Goal: Task Accomplishment & Management: Use online tool/utility

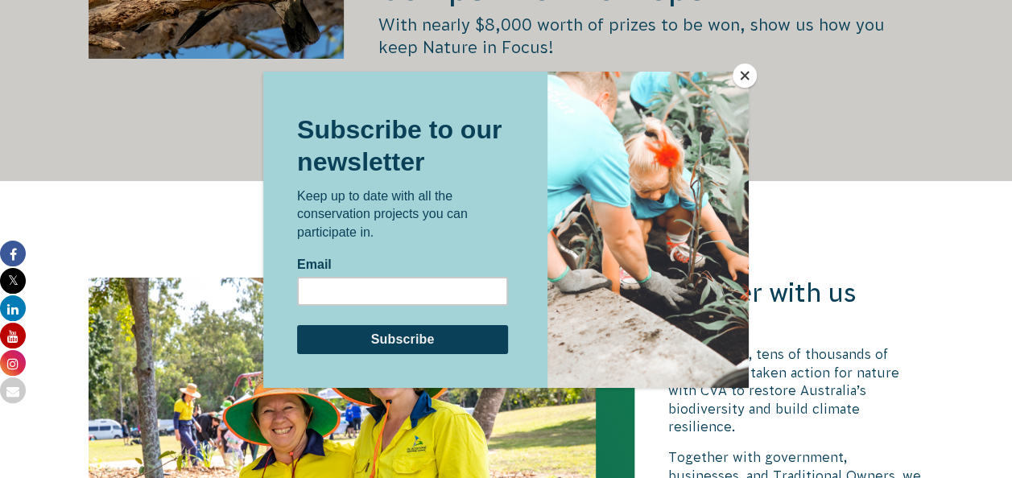
scroll to position [3022, 0]
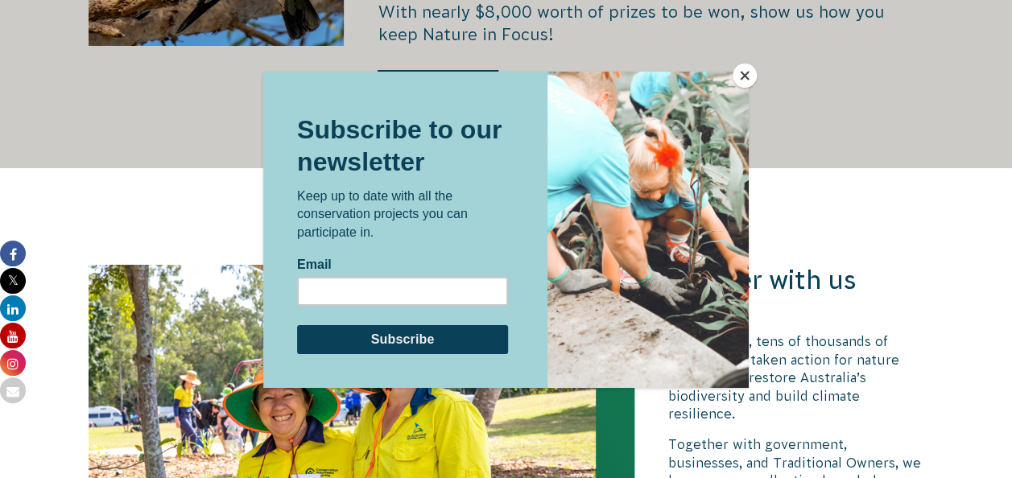
click at [741, 76] on button "Close" at bounding box center [745, 76] width 24 height 24
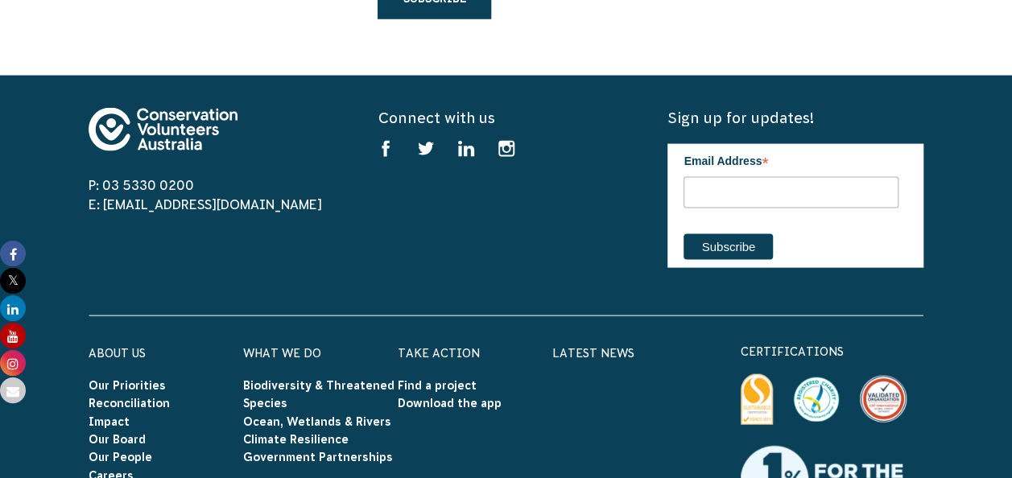
scroll to position [4664, 0]
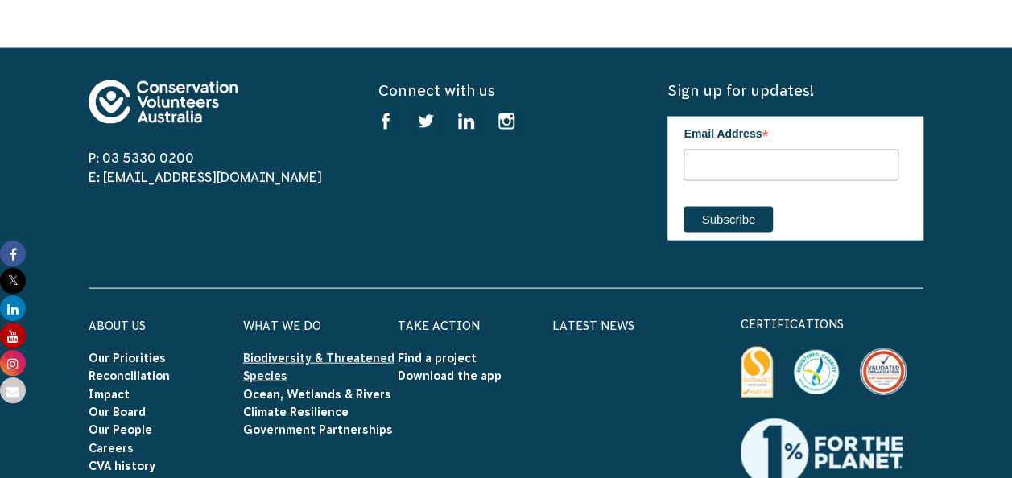
click at [361, 352] on link "Biodiversity & Threatened Species" at bounding box center [318, 367] width 151 height 31
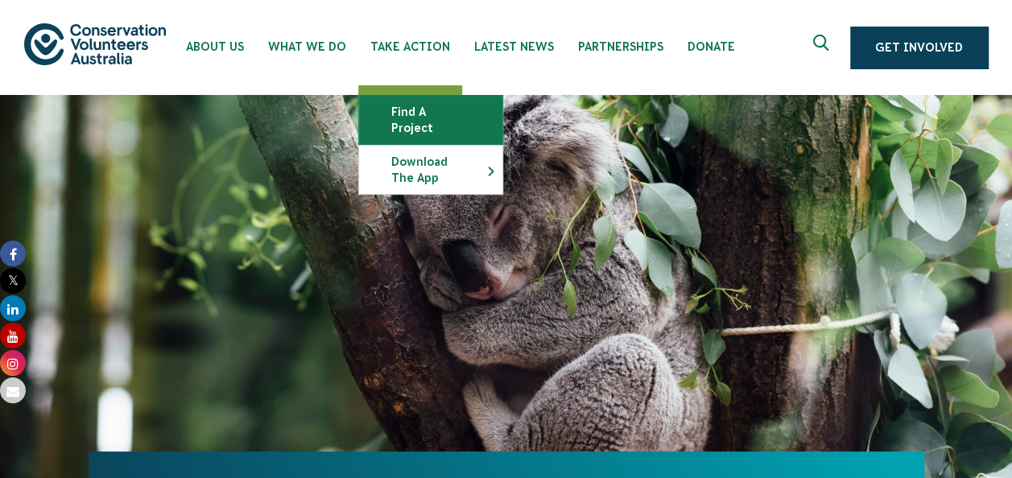
click at [402, 118] on link "Find a project" at bounding box center [430, 120] width 143 height 48
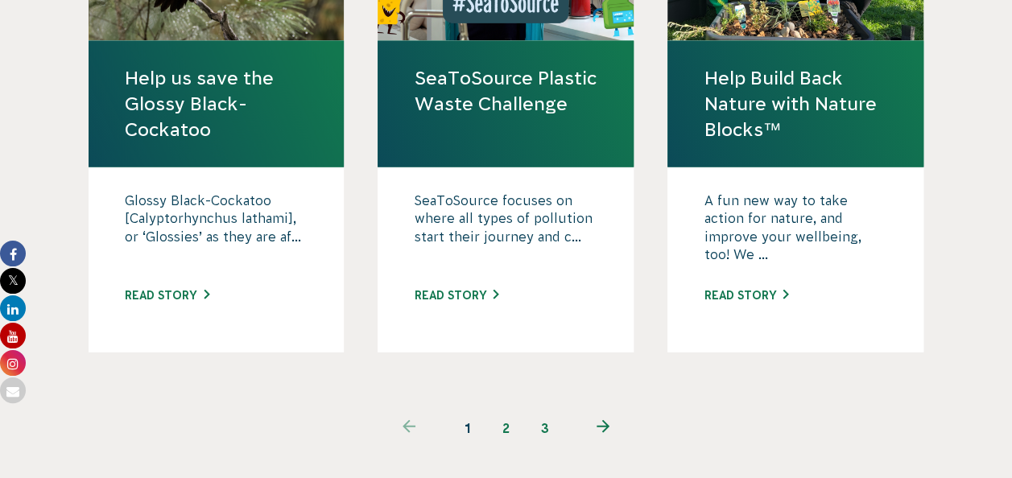
scroll to position [1693, 0]
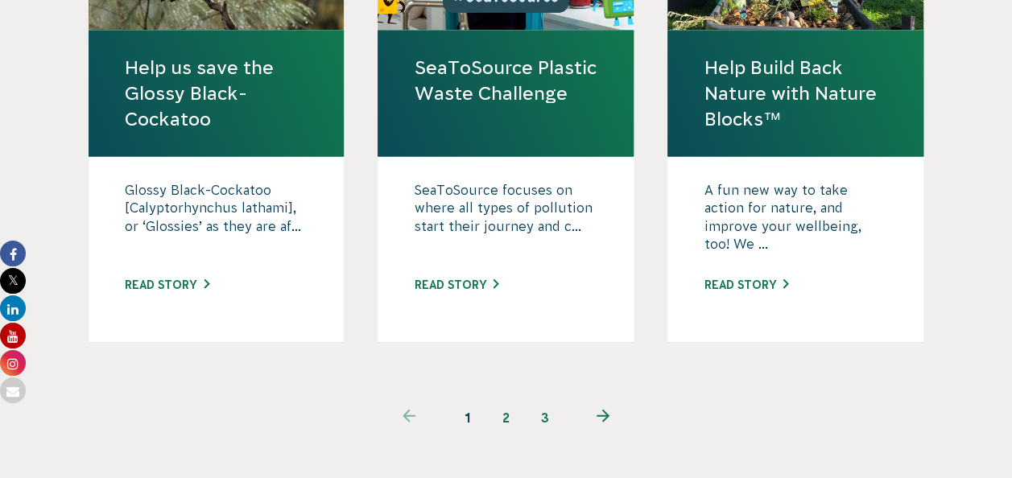
click at [504, 398] on link "2" at bounding box center [506, 417] width 39 height 39
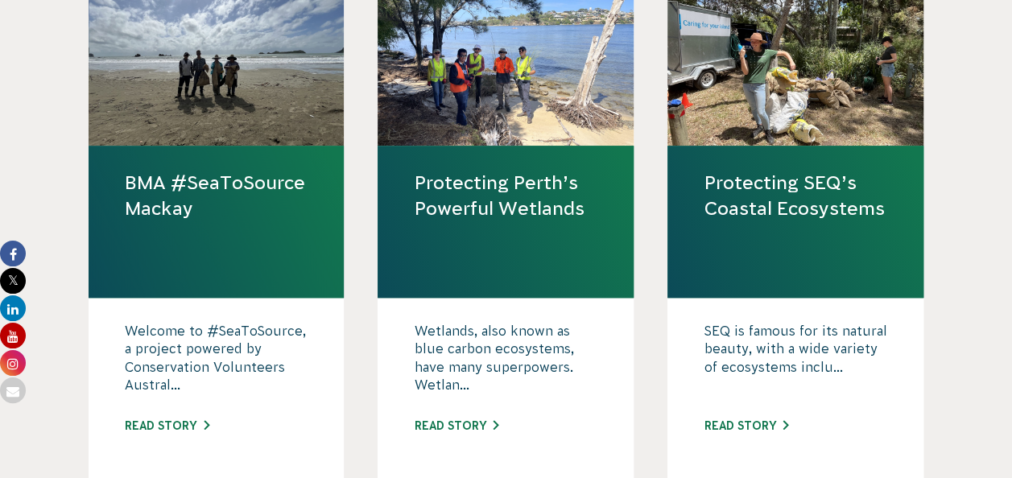
scroll to position [557, 0]
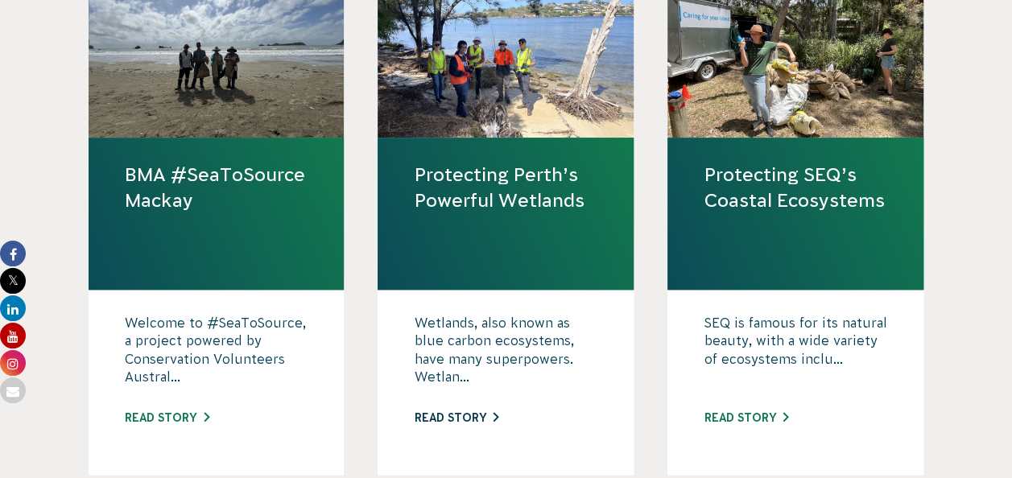
click at [442, 411] on link "Read story" at bounding box center [456, 417] width 85 height 13
